Goal: Task Accomplishment & Management: Manage account settings

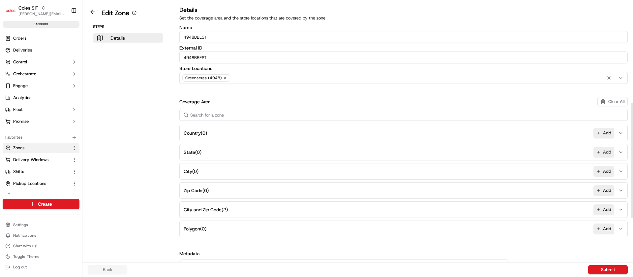
scroll to position [230, 0]
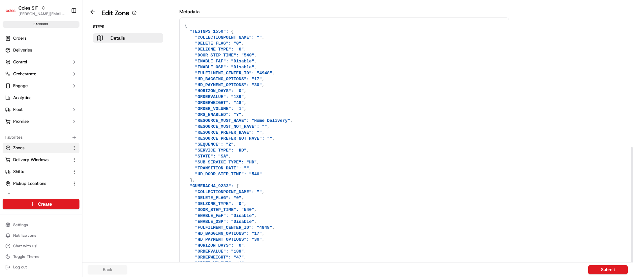
scroll to position [328, 0]
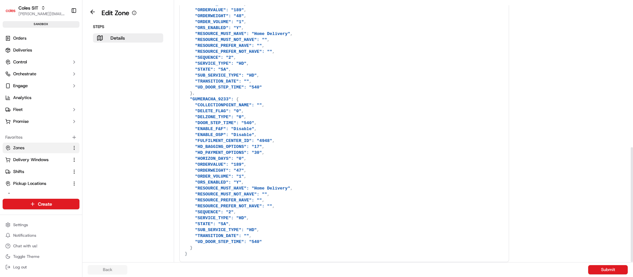
drag, startPoint x: 633, startPoint y: 132, endPoint x: 628, endPoint y: 292, distance: 160.6
click at [631, 262] on div at bounding box center [632, 204] width 2 height 115
click at [204, 98] on textarea at bounding box center [344, 96] width 329 height 330
drag, startPoint x: 204, startPoint y: 98, endPoint x: 89, endPoint y: 10, distance: 144.9
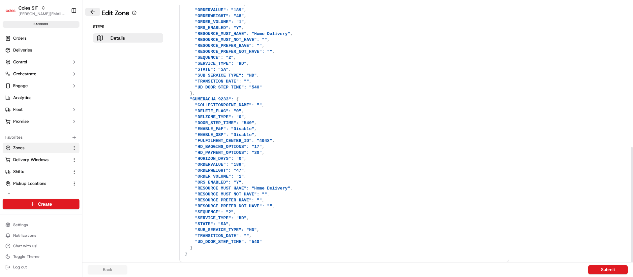
click at [89, 10] on button at bounding box center [92, 12] width 15 height 8
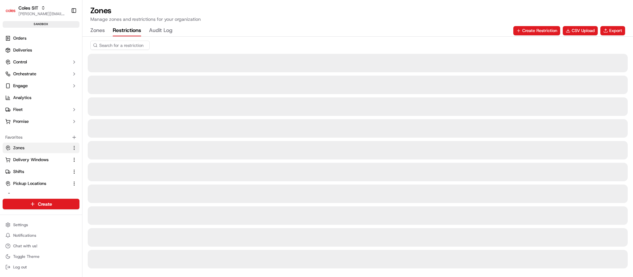
click at [124, 34] on button "Restrictions" at bounding box center [127, 30] width 28 height 11
click at [135, 44] on input at bounding box center [129, 45] width 79 height 9
paste input "GUMERACHA_9233"
click at [135, 44] on input "GUMERACHA_9233" at bounding box center [129, 45] width 79 height 9
paste input "GUMERACHA_9233"
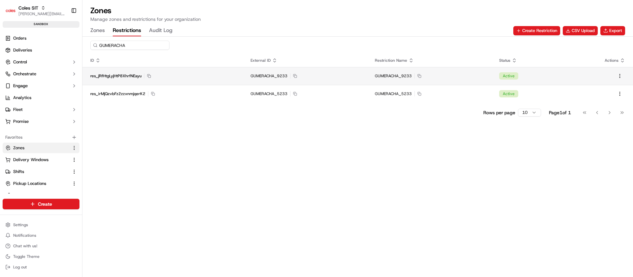
type input "GUMERACHA"
click at [230, 78] on div "res_jRfHtgLyjHtP8XhrfNEayu Copy res_jRfHtgLyjHtP8XhrfNEayu" at bounding box center [162, 75] width 144 height 5
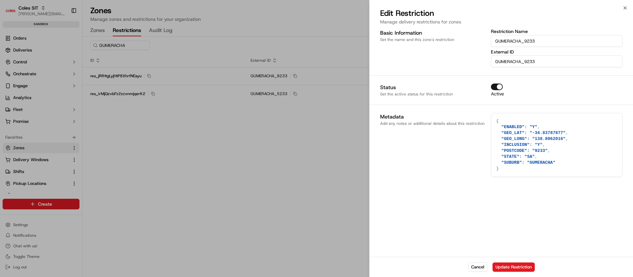
click at [559, 133] on textarea "{ "ENABLED": "Y", "GEO_LAT": "-34.83787877", "GEO_LONG": "138.8962016", "INCLUS…" at bounding box center [556, 144] width 131 height 63
type textarea "{ "ENABLED": "Y", "GEO_LAT": "-34.8378787", "GEO_LONG": "138.8962016", "INCLUSI…"
type textarea "3"
click at [478, 263] on button "Cancel" at bounding box center [477, 266] width 19 height 9
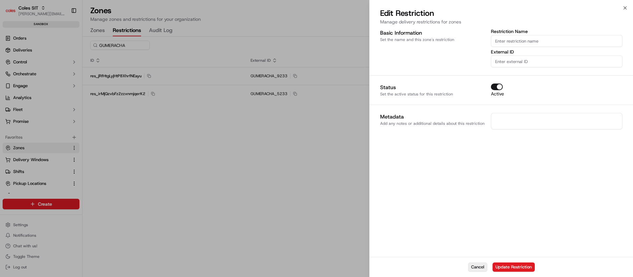
type textarea "{}"
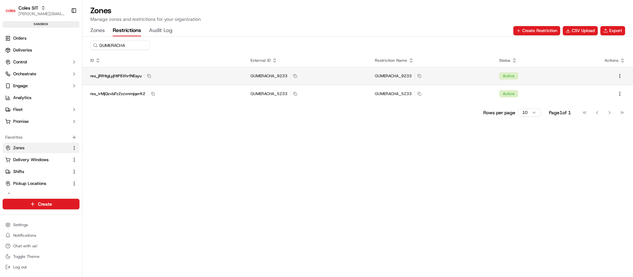
click at [352, 72] on td "GUMERACHA_9233 Copy GUMERACHA_9233" at bounding box center [305, 76] width 124 height 18
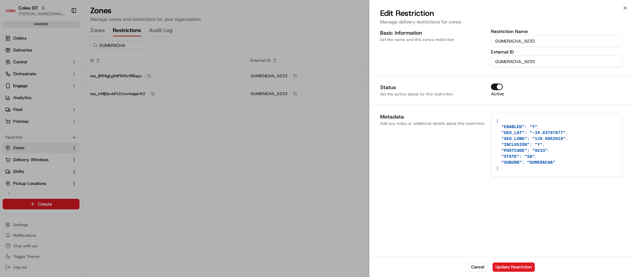
click at [554, 128] on textarea "{ "ENABLED": "Y", "GEO_LAT": "-34.83787877", "GEO_LONG": "138.8962016", "INCLUS…" at bounding box center [556, 144] width 131 height 63
drag, startPoint x: 559, startPoint y: 137, endPoint x: 601, endPoint y: 130, distance: 42.4
click at [601, 130] on textarea "{ "ENABLED": "Y", "GEO_LAT": "-34.83787877", "GEO_LONG": "138.8962016", "INCLUS…" at bounding box center [556, 144] width 131 height 63
click at [559, 139] on textarea "{ "ENABLED": "Y", "GEO_LAT": "-34.83787877", "GEO_LONG": "138.8962016", "INCLUS…" at bounding box center [556, 144] width 131 height 63
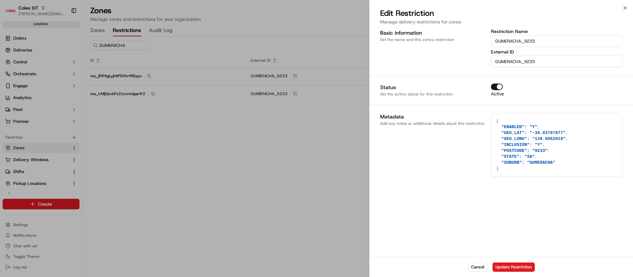
type textarea "{ "ENABLED": "Y", "GEO_LAT": "-34.83787877", "GEO_LONG": "138.896201", "INCLUSI…"
paste textarea "{ "ENABLED": "Y", "GEO_LAT": "-34.83787877", "GEO_LONG": "138.8962016", "INCLUS…"
click at [559, 139] on textarea "{ "ENABLED": "Y", "GEO_LAT": "-34.83787877", "GEO_LONG": "138.8962016", "INCLUS…" at bounding box center [556, 144] width 131 height 63
type textarea "{ "ENABLED": "Y", "GEO_LAT": "-34.83787877", "GEO_LONG": "138.8962013", "INCLUS…"
click at [514, 265] on button "Update Restriction" at bounding box center [514, 266] width 42 height 9
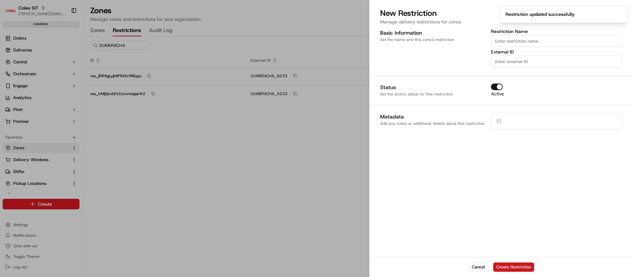
type textarea "{}"
